Goal: Navigation & Orientation: Find specific page/section

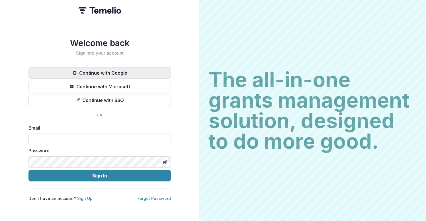
click at [115, 69] on button "Continue with Google" at bounding box center [99, 72] width 142 height 11
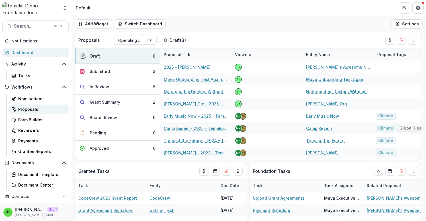
click at [38, 110] on div "Proposals" at bounding box center [41, 109] width 46 height 6
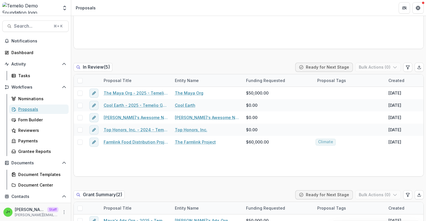
scroll to position [347, 0]
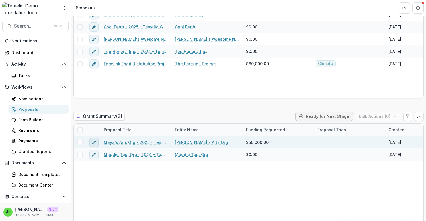
click at [94, 143] on icon "edit" at bounding box center [94, 142] width 5 height 5
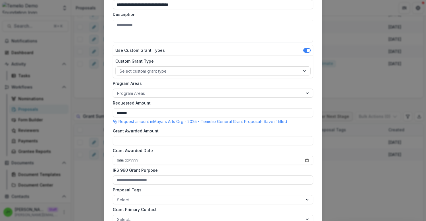
scroll to position [0, 0]
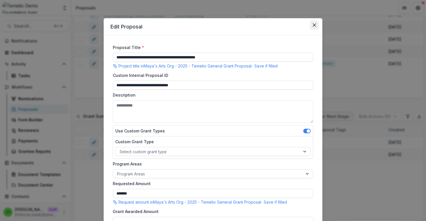
click at [313, 26] on icon "Close" at bounding box center [314, 24] width 3 height 3
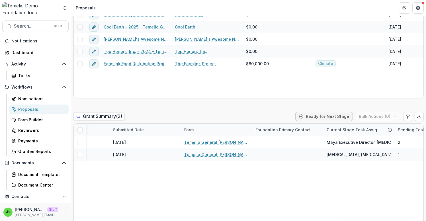
scroll to position [0, 391]
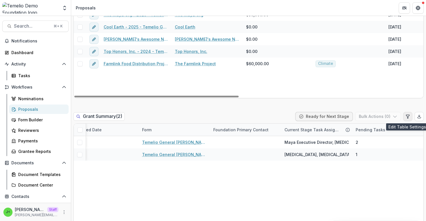
click at [409, 117] on button "Edit table settings" at bounding box center [408, 116] width 9 height 9
select select "******"
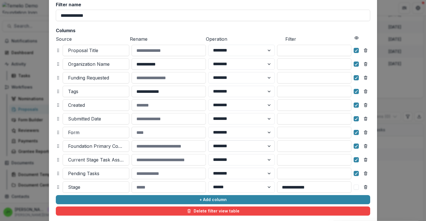
scroll to position [0, 0]
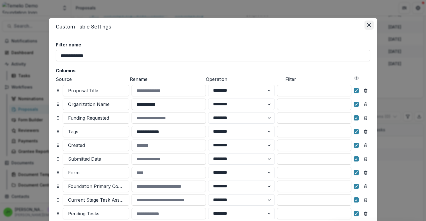
click at [368, 26] on icon "Close" at bounding box center [369, 24] width 3 height 3
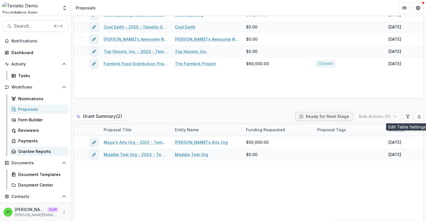
scroll to position [75, 0]
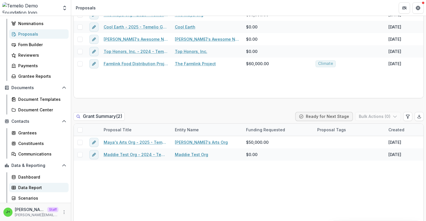
click at [31, 189] on div "Data Report" at bounding box center [41, 188] width 46 height 6
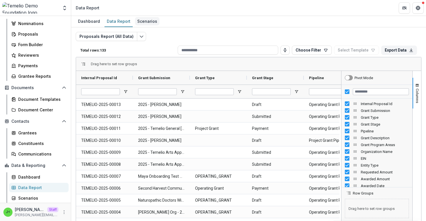
click at [143, 26] on link "Scenarios" at bounding box center [147, 21] width 25 height 11
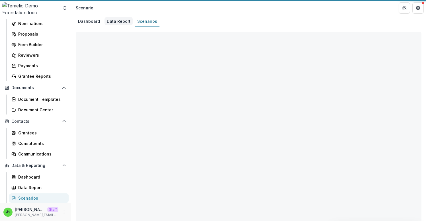
select select "**********"
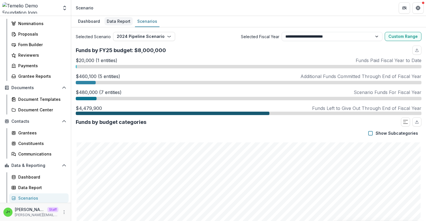
click at [121, 19] on div "Data Report" at bounding box center [119, 21] width 28 height 8
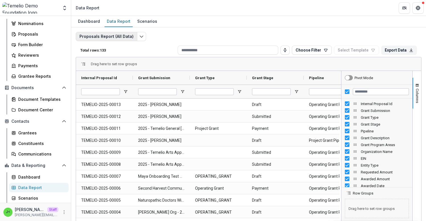
click at [121, 38] on button "Proposals Report (All Data)" at bounding box center [107, 36] width 62 height 9
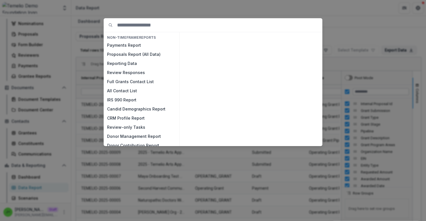
click at [367, 16] on div "NON-TIMEFRAME Reports Payments Report Proposals Report (All Data) Reporting Dat…" at bounding box center [213, 110] width 426 height 221
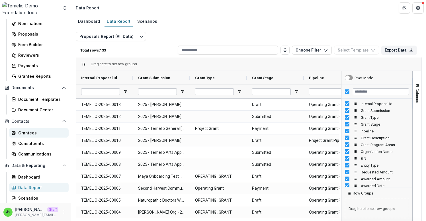
click at [34, 135] on div "Grantees" at bounding box center [41, 133] width 46 height 6
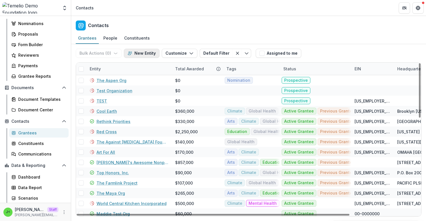
click at [142, 55] on button "New Entity" at bounding box center [142, 53] width 36 height 9
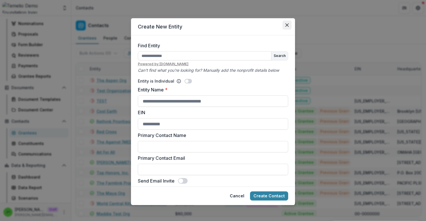
click at [287, 25] on icon "Close" at bounding box center [287, 24] width 3 height 3
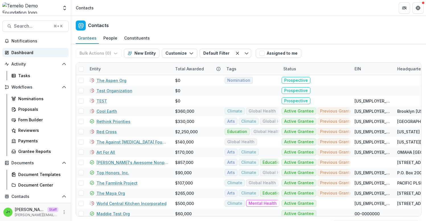
click at [34, 51] on div "Dashboard" at bounding box center [37, 53] width 53 height 6
